Goal: Transaction & Acquisition: Purchase product/service

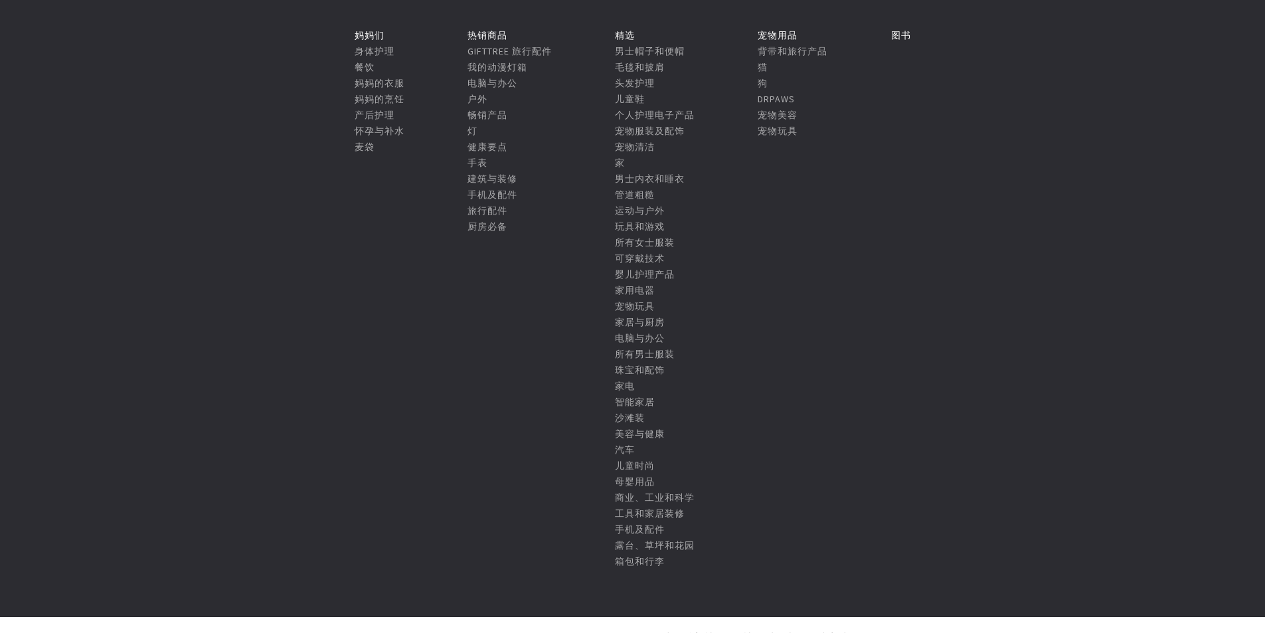
scroll to position [133, 0]
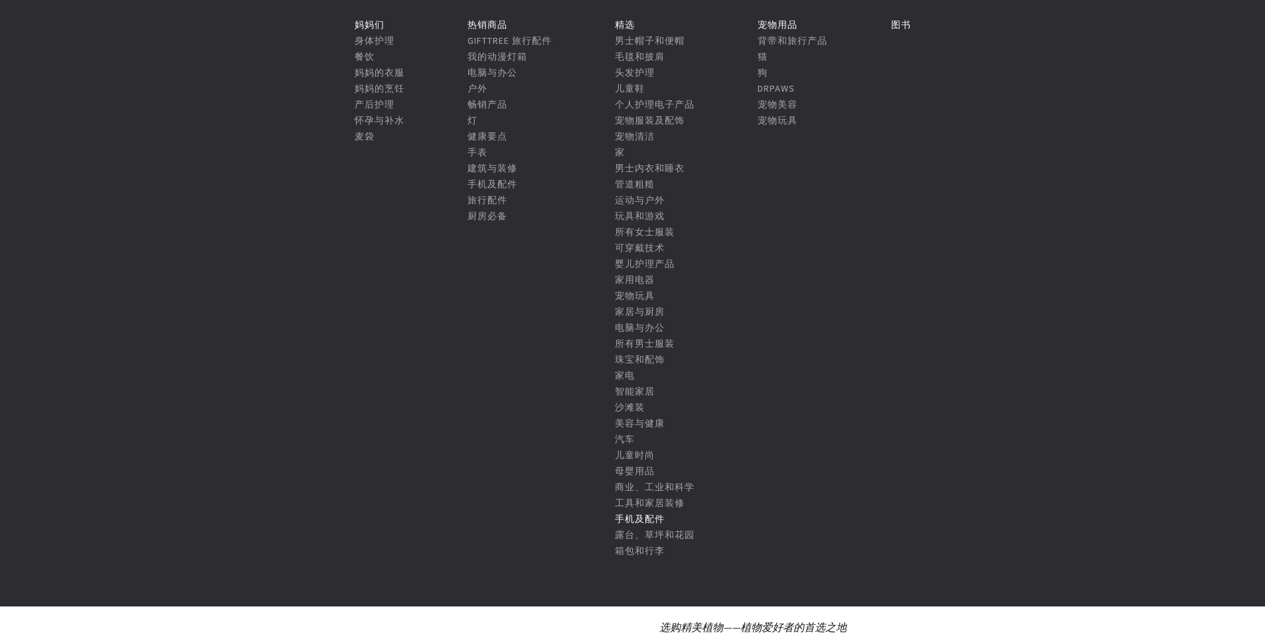
click at [641, 515] on font "手机及配件" at bounding box center [640, 519] width 50 height 12
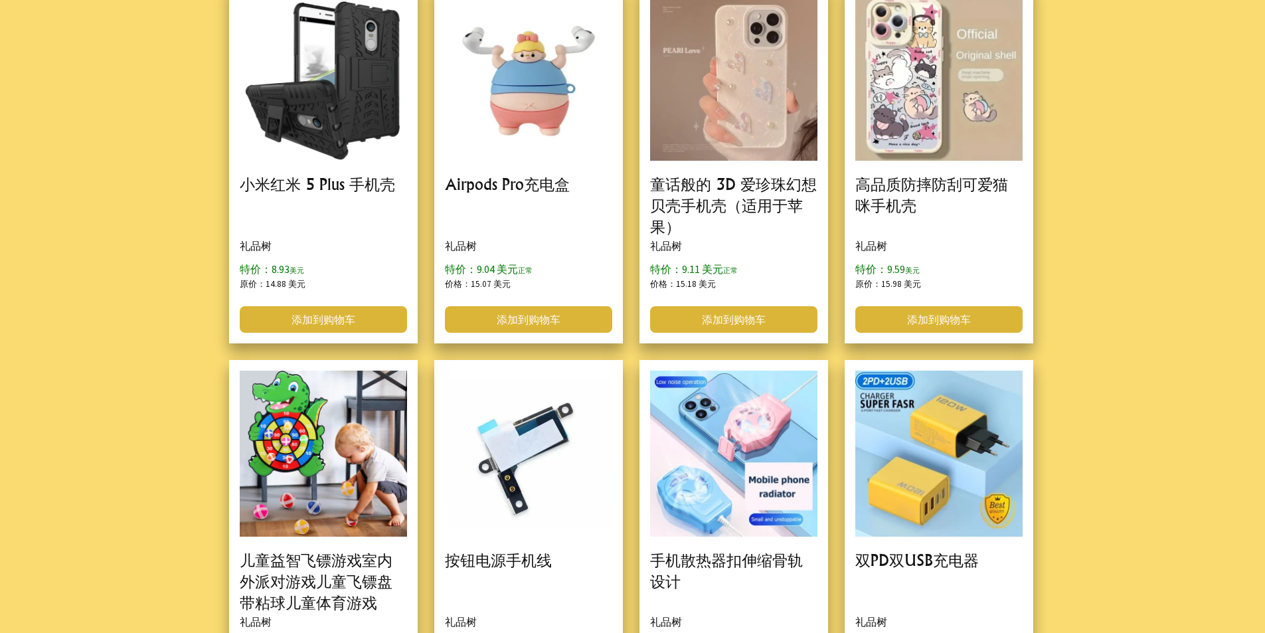
scroll to position [3653, 0]
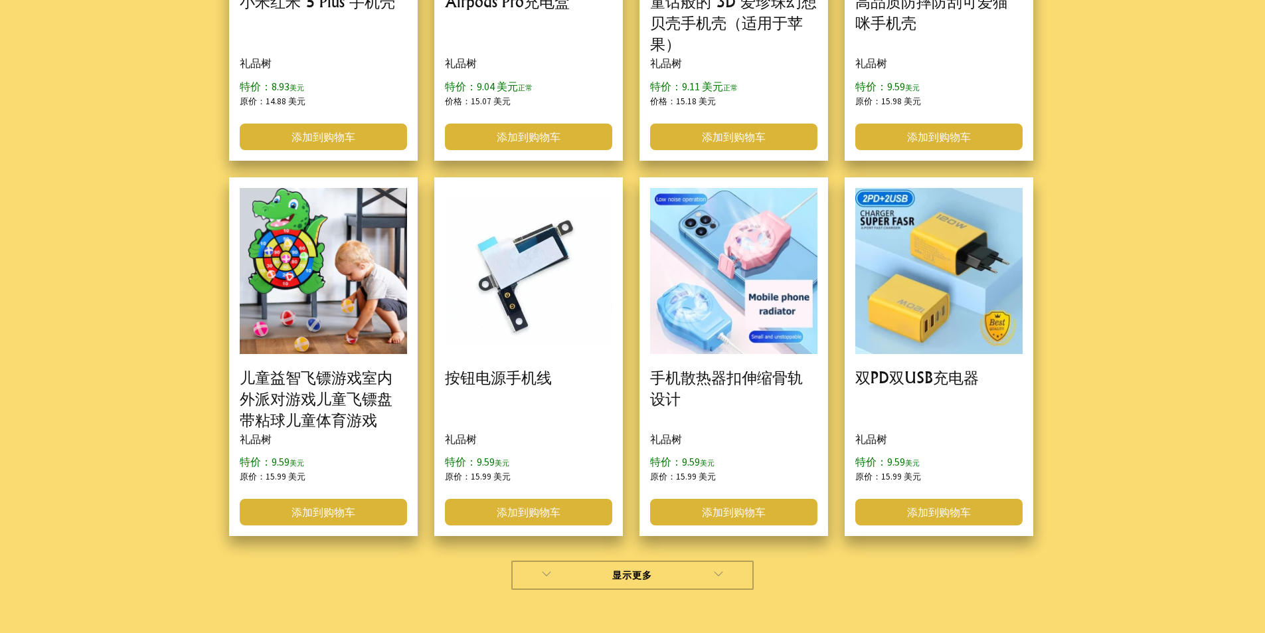
click at [693, 580] on link "显示更多" at bounding box center [632, 575] width 242 height 29
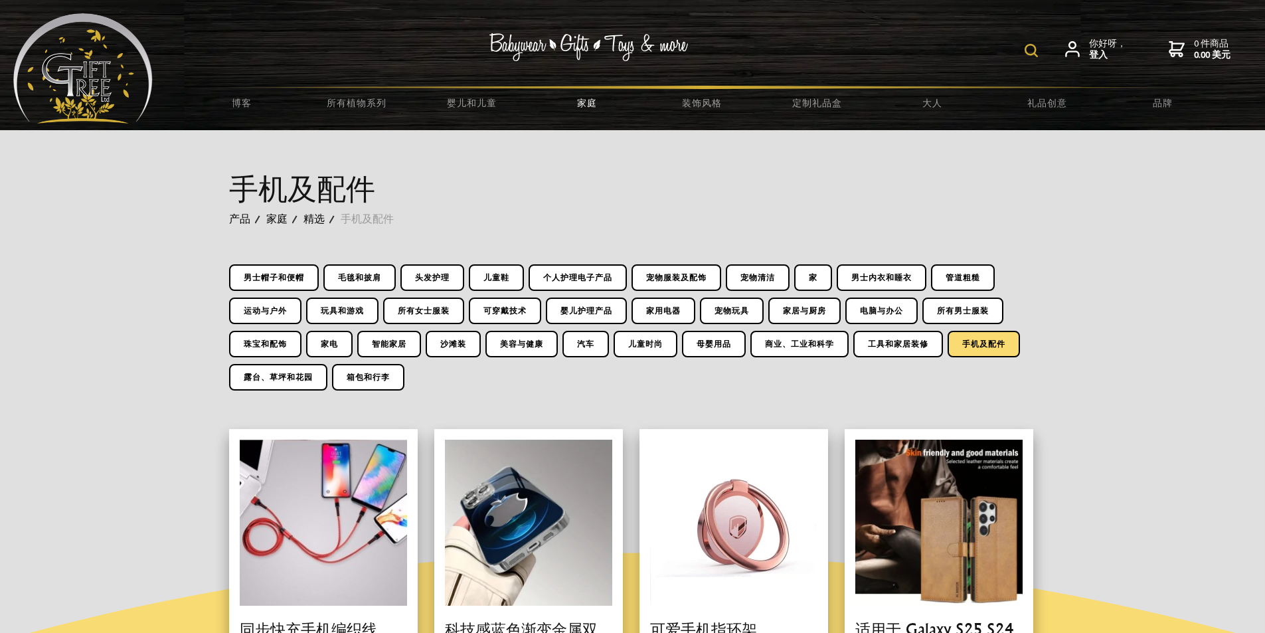
click at [1029, 52] on img at bounding box center [1031, 50] width 13 height 13
type input "p"
type input "power bank"
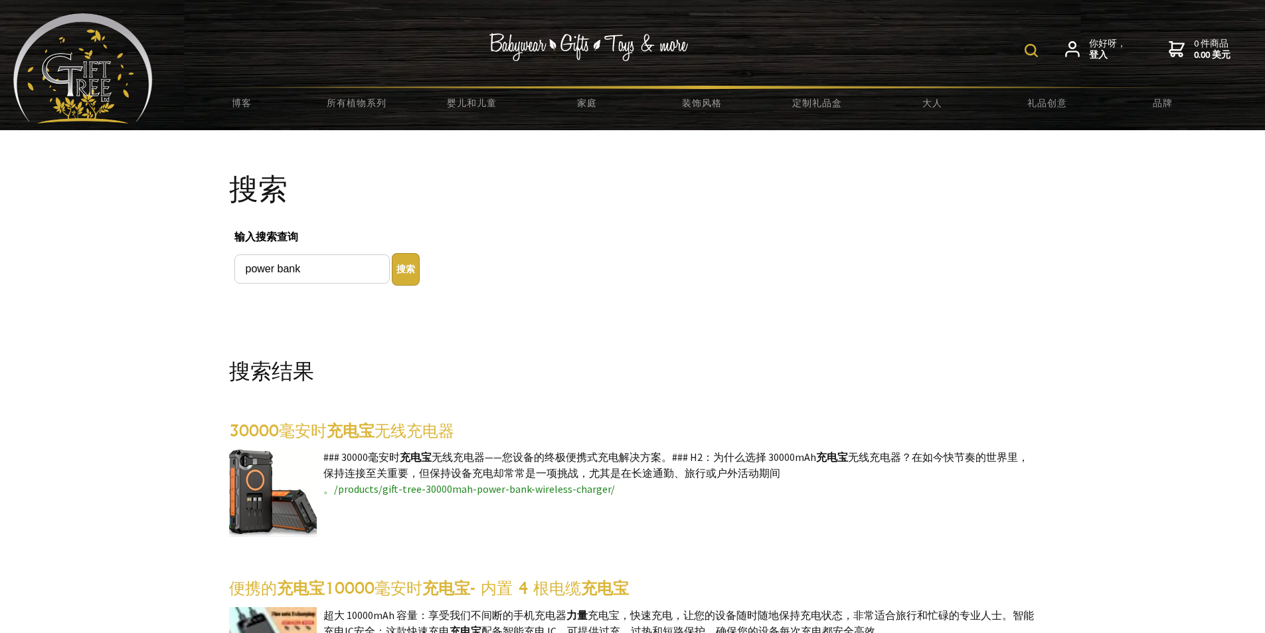
click at [286, 501] on img at bounding box center [273, 493] width 88 height 88
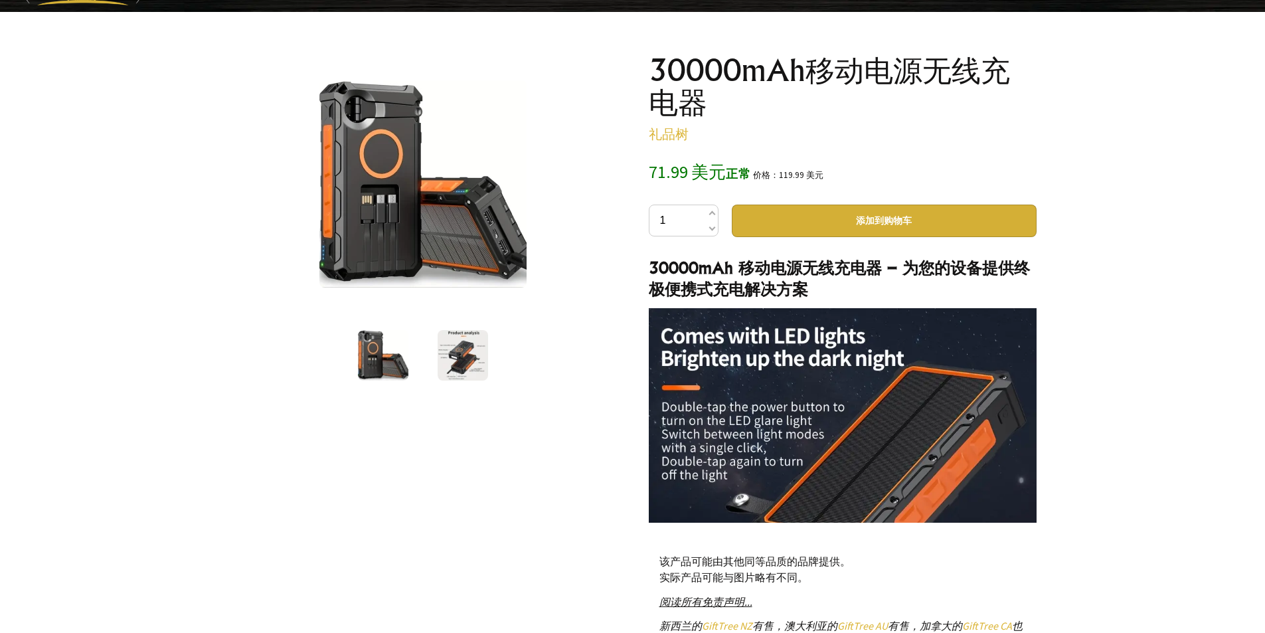
scroll to position [266, 0]
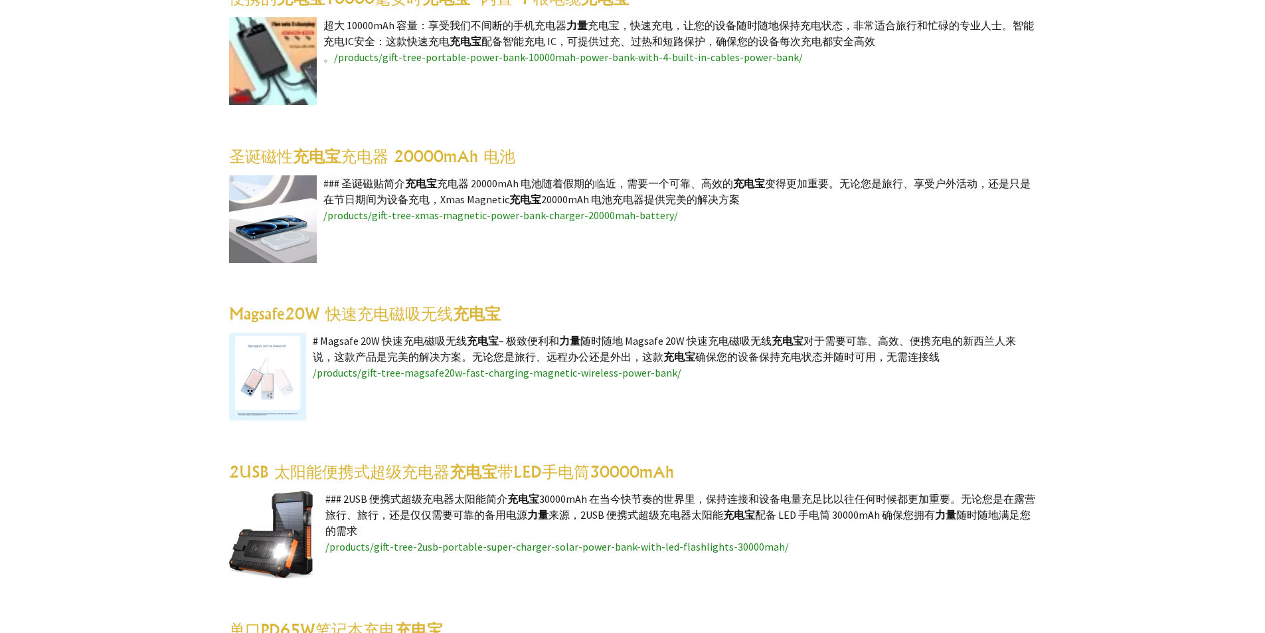
scroll to position [598, 0]
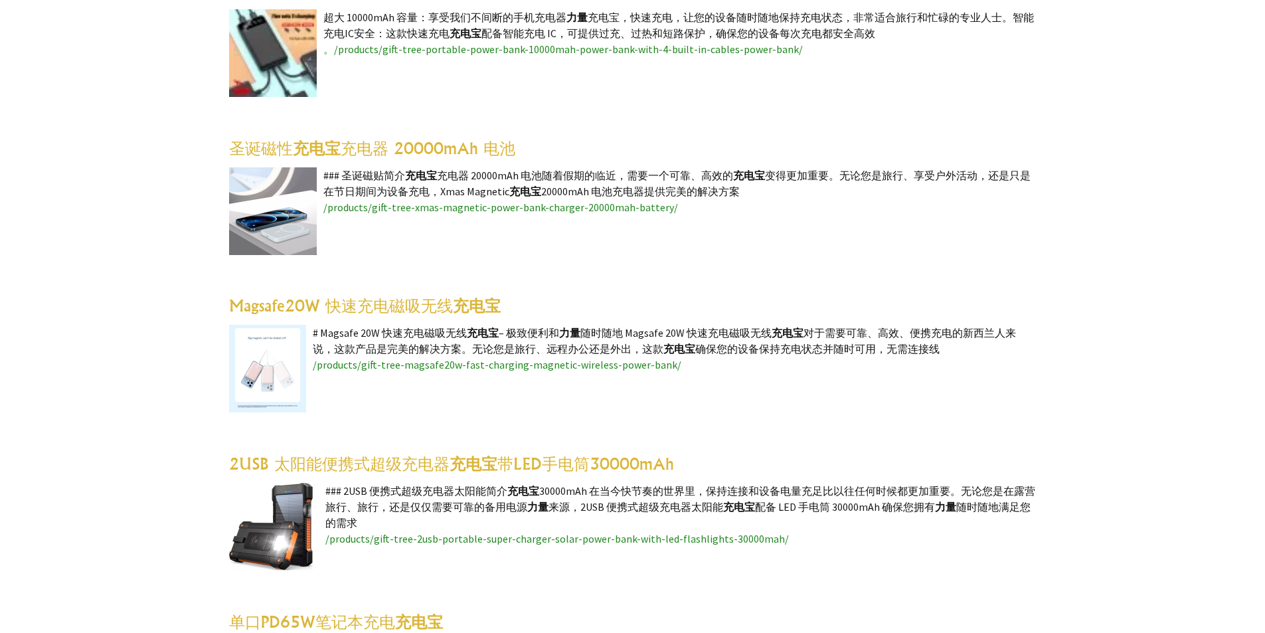
click at [293, 354] on img at bounding box center [267, 369] width 77 height 88
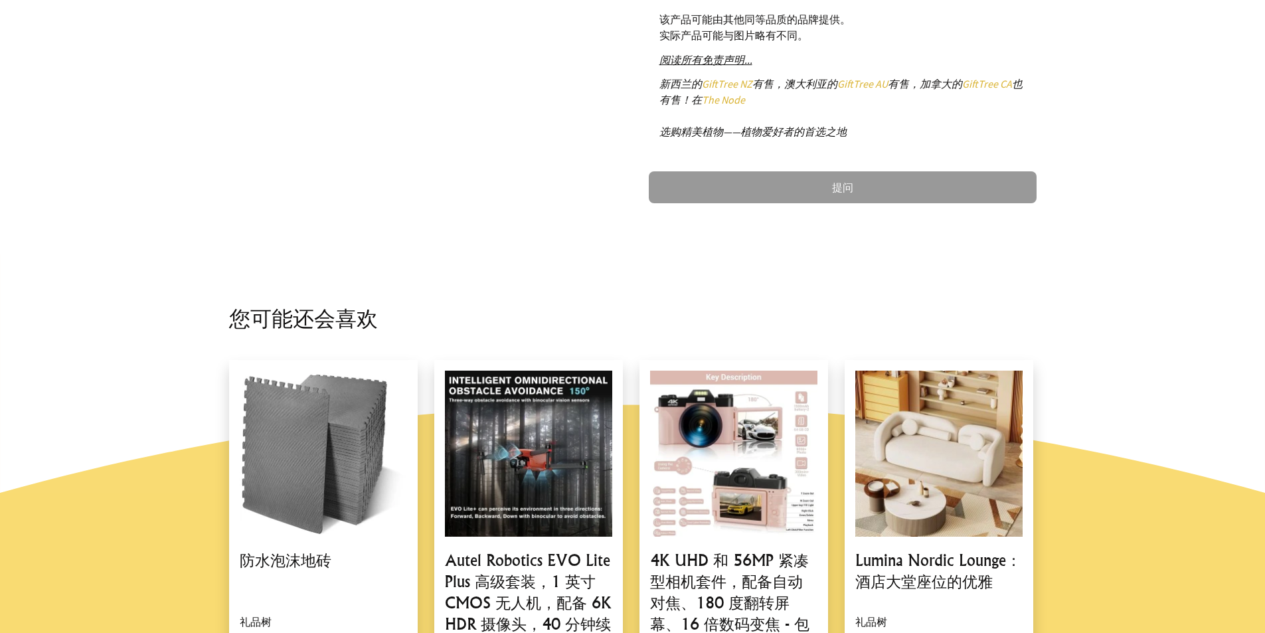
scroll to position [1195, 0]
